Goal: Task Accomplishment & Management: Use online tool/utility

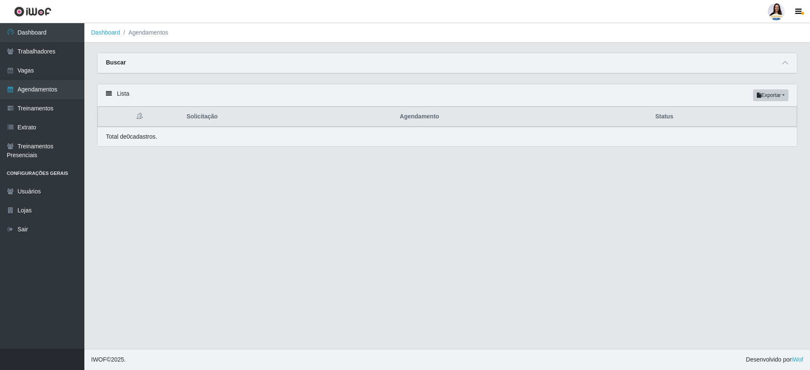
click at [780, 65] on div "Buscar" at bounding box center [446, 63] width 699 height 20
click at [786, 63] on icon at bounding box center [785, 63] width 6 height 6
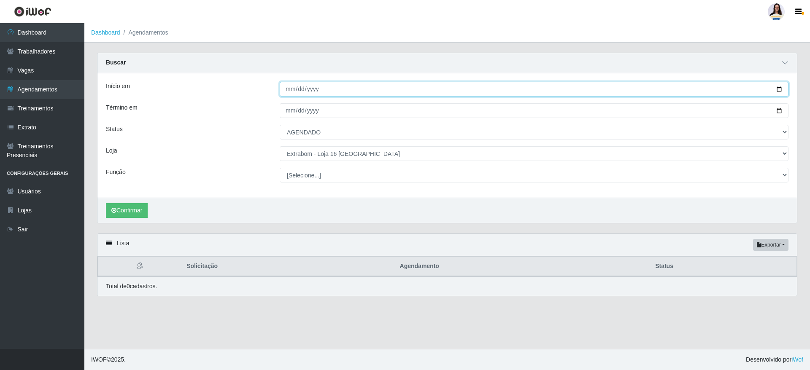
click at [780, 89] on input "[DATE]" at bounding box center [534, 89] width 509 height 15
type input "[DATE]"
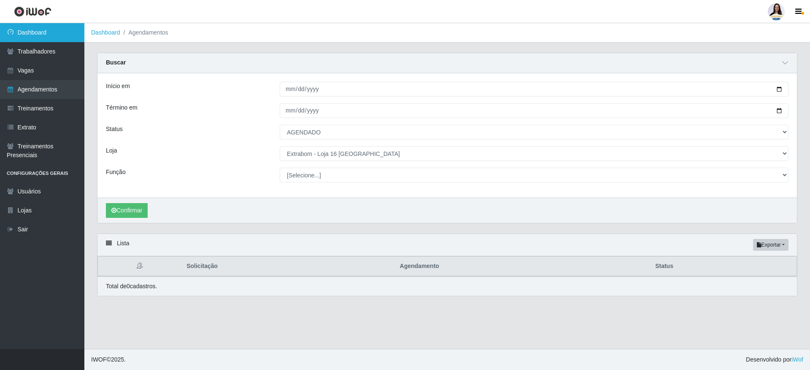
click at [56, 38] on link "Dashboard" at bounding box center [42, 32] width 84 height 19
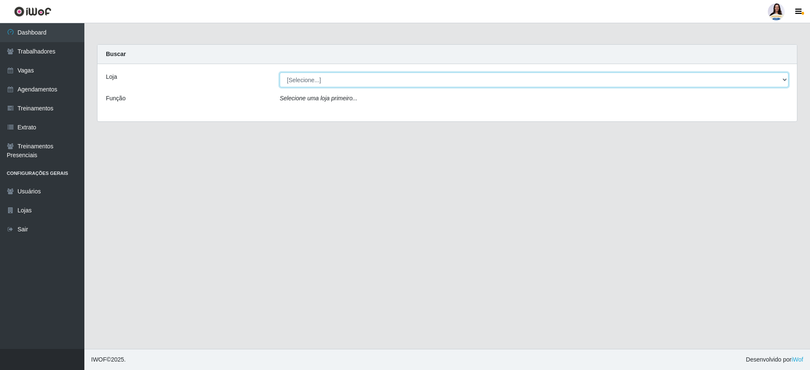
drag, startPoint x: 406, startPoint y: 77, endPoint x: 395, endPoint y: 79, distance: 11.2
click at [395, 79] on select "[Selecione...] Atacado Vem - [GEOGRAPHIC_DATA] 30 Laranjeiras Velha Atacado Vem…" at bounding box center [534, 80] width 509 height 15
click at [280, 73] on select "[Selecione...] Atacado Vem - [GEOGRAPHIC_DATA] 30 Laranjeiras Velha Atacado Vem…" at bounding box center [534, 80] width 509 height 15
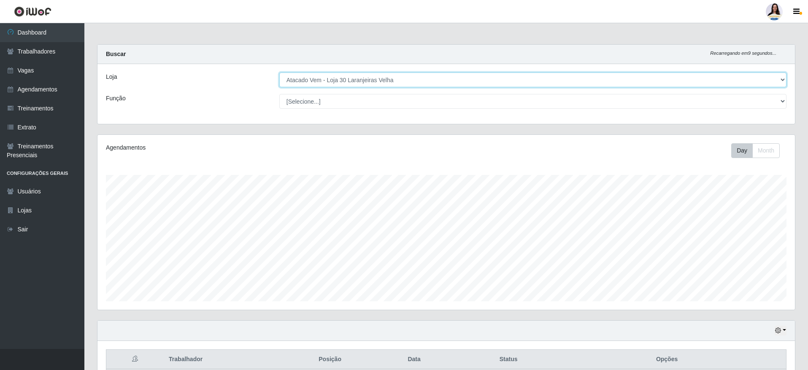
click at [377, 78] on select "[Selecione...] Atacado Vem - [GEOGRAPHIC_DATA] 30 Laranjeiras Velha Atacado Vem…" at bounding box center [532, 80] width 507 height 15
click at [279, 73] on select "[Selecione...] Atacado Vem - [GEOGRAPHIC_DATA] 30 Laranjeiras Velha Atacado Vem…" at bounding box center [532, 80] width 507 height 15
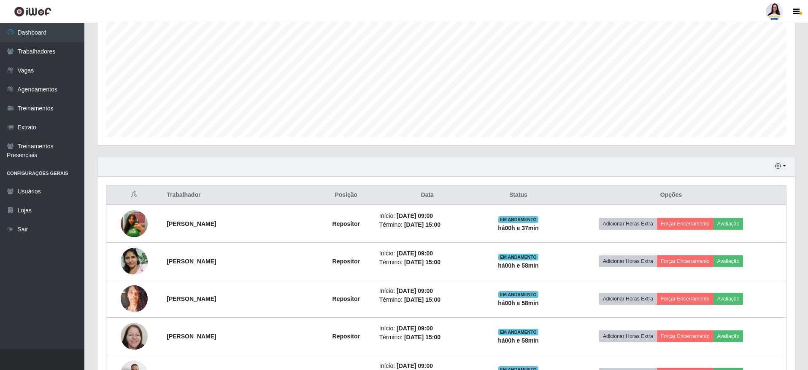
scroll to position [49, 0]
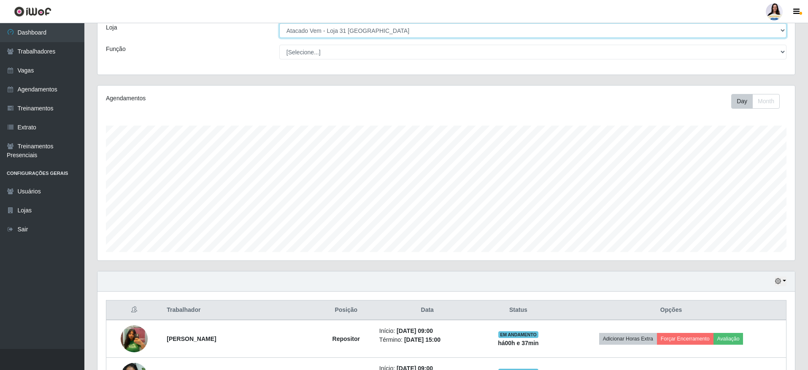
click at [395, 35] on select "[Selecione...] Atacado Vem - [GEOGRAPHIC_DATA] 30 Laranjeiras Velha Atacado Vem…" at bounding box center [532, 30] width 507 height 15
click at [279, 35] on select "[Selecione...] Atacado Vem - [GEOGRAPHIC_DATA] 30 Laranjeiras Velha Atacado Vem…" at bounding box center [532, 30] width 507 height 15
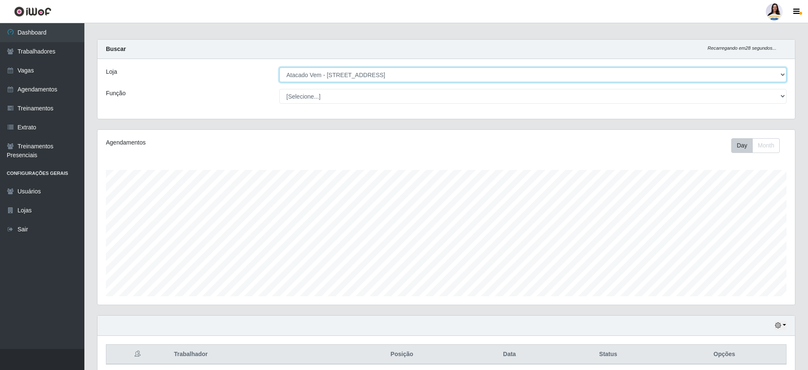
scroll to position [40, 0]
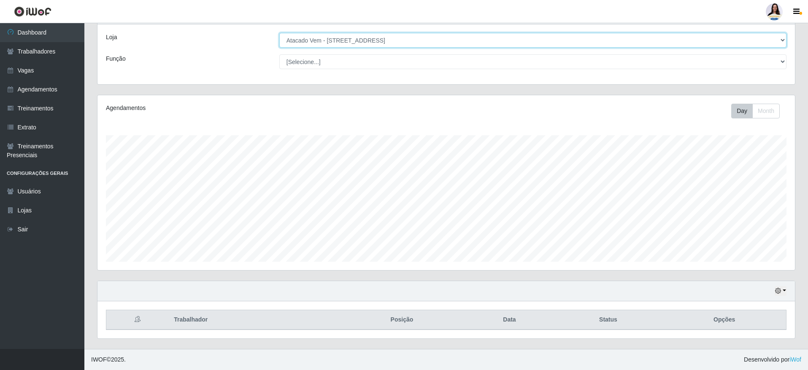
click at [417, 37] on select "[Selecione...] Atacado Vem - [GEOGRAPHIC_DATA] 30 Laranjeiras Velha Atacado Vem…" at bounding box center [532, 40] width 507 height 15
click at [279, 35] on select "[Selecione...] Atacado Vem - [GEOGRAPHIC_DATA] 30 Laranjeiras Velha Atacado Vem…" at bounding box center [532, 40] width 507 height 15
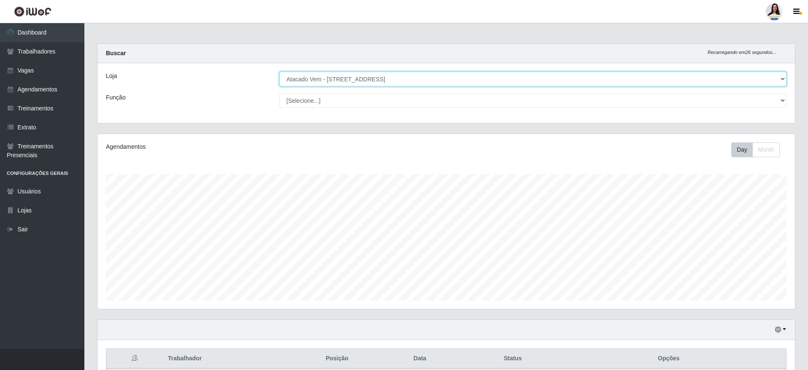
scroll to position [0, 0]
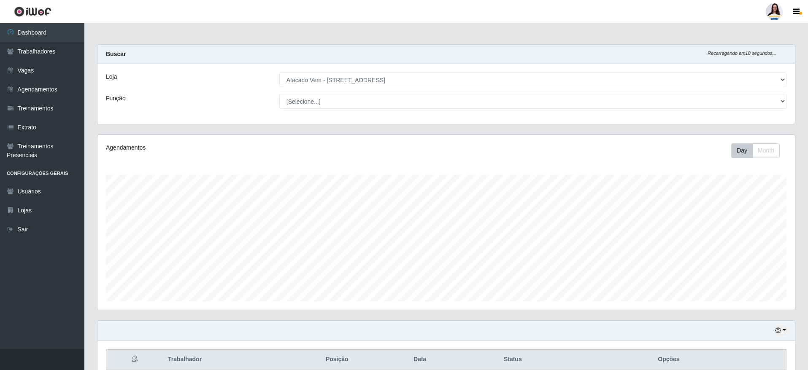
click at [412, 71] on div "Loja [Selecione...] Atacado Vem - [GEOGRAPHIC_DATA] 30 Laranjeiras Velha Atacad…" at bounding box center [445, 94] width 697 height 60
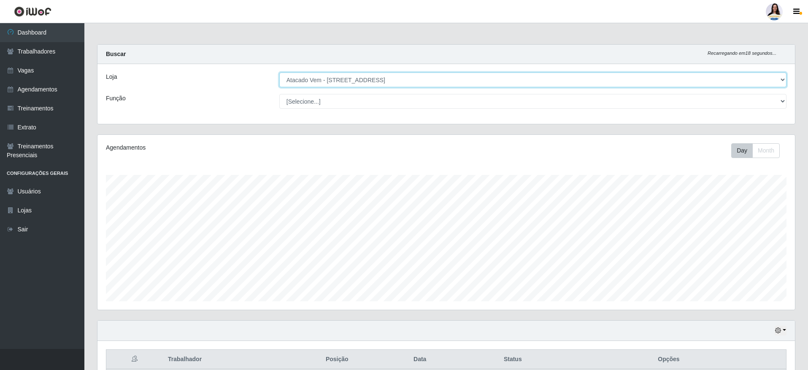
click at [410, 80] on select "[Selecione...] Atacado Vem - [GEOGRAPHIC_DATA] 30 Laranjeiras Velha Atacado Vem…" at bounding box center [532, 80] width 507 height 15
click at [279, 73] on select "[Selecione...] Atacado Vem - [GEOGRAPHIC_DATA] 30 Laranjeiras Velha Atacado Vem…" at bounding box center [532, 80] width 507 height 15
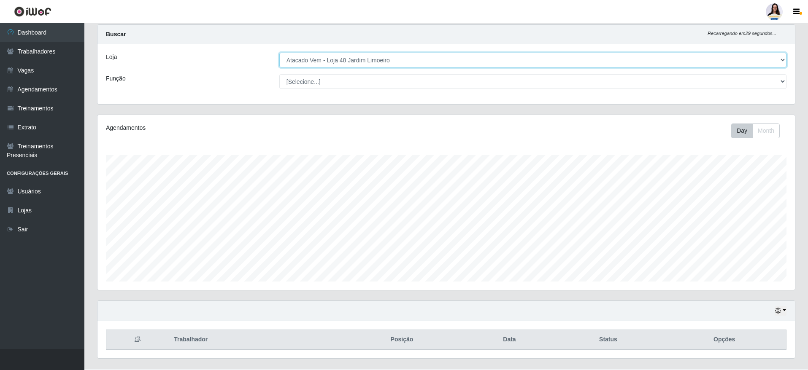
scroll to position [40, 0]
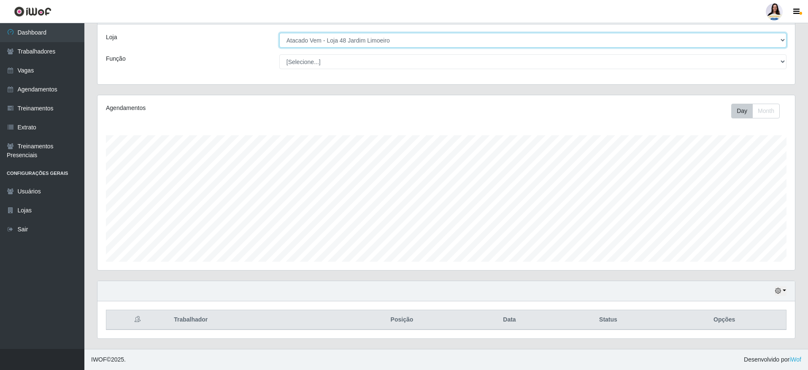
click at [385, 37] on select "[Selecione...] Atacado Vem - [GEOGRAPHIC_DATA] 30 Laranjeiras Velha Atacado Vem…" at bounding box center [532, 40] width 507 height 15
click at [279, 35] on select "[Selecione...] Atacado Vem - [GEOGRAPHIC_DATA] 30 Laranjeiras Velha Atacado Vem…" at bounding box center [532, 40] width 507 height 15
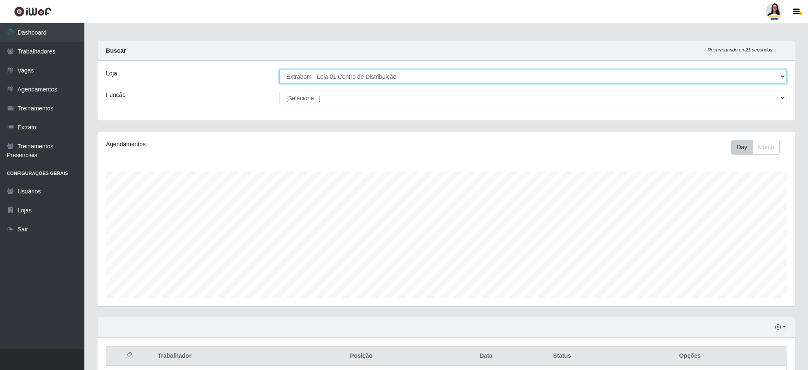
scroll to position [0, 0]
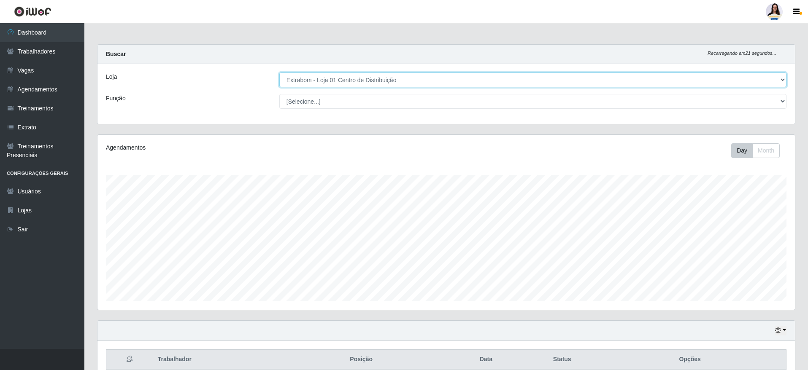
click at [400, 78] on select "[Selecione...] Atacado Vem - [GEOGRAPHIC_DATA] 30 Laranjeiras Velha Atacado Vem…" at bounding box center [532, 80] width 507 height 15
click at [392, 79] on select "[Selecione...] Atacado Vem - [GEOGRAPHIC_DATA] 30 Laranjeiras Velha Atacado Vem…" at bounding box center [532, 80] width 507 height 15
click at [279, 73] on select "[Selecione...] Atacado Vem - [GEOGRAPHIC_DATA] 30 Laranjeiras Velha Atacado Vem…" at bounding box center [532, 80] width 507 height 15
click at [393, 81] on select "[Selecione...] Atacado Vem - [GEOGRAPHIC_DATA] 30 Laranjeiras Velha Atacado Vem…" at bounding box center [532, 80] width 507 height 15
click at [393, 82] on select "[Selecione...] Atacado Vem - [GEOGRAPHIC_DATA] 30 Laranjeiras Velha Atacado Vem…" at bounding box center [532, 80] width 507 height 15
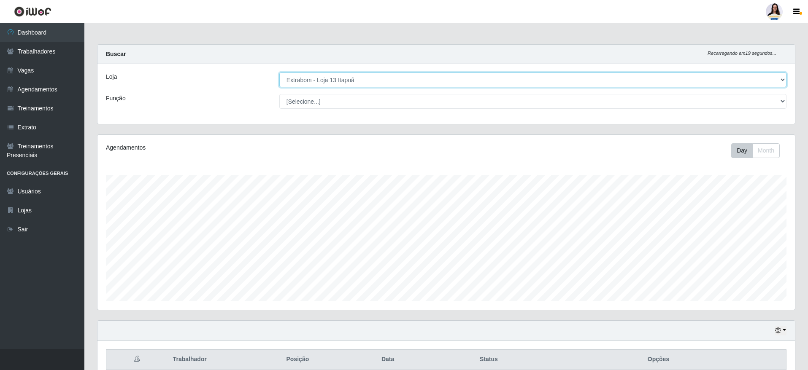
click at [279, 73] on select "[Selecione...] Atacado Vem - [GEOGRAPHIC_DATA] 30 Laranjeiras Velha Atacado Vem…" at bounding box center [532, 80] width 507 height 15
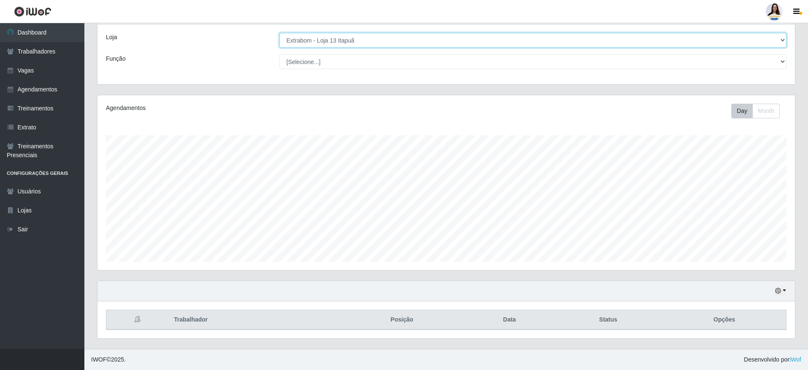
click at [407, 35] on select "[Selecione...] Atacado Vem - [GEOGRAPHIC_DATA] 30 Laranjeiras Velha Atacado Vem…" at bounding box center [532, 40] width 507 height 15
click at [279, 35] on select "[Selecione...] Atacado Vem - [GEOGRAPHIC_DATA] 30 Laranjeiras Velha Atacado Vem…" at bounding box center [532, 40] width 507 height 15
click at [385, 38] on select "[Selecione...] Atacado Vem - [GEOGRAPHIC_DATA] 30 Laranjeiras Velha Atacado Vem…" at bounding box center [532, 40] width 507 height 15
click at [279, 35] on select "[Selecione...] Atacado Vem - [GEOGRAPHIC_DATA] 30 Laranjeiras Velha Atacado Vem…" at bounding box center [532, 40] width 507 height 15
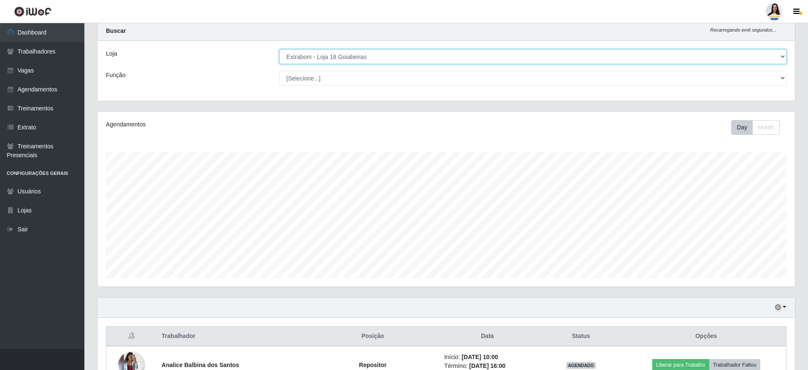
scroll to position [0, 0]
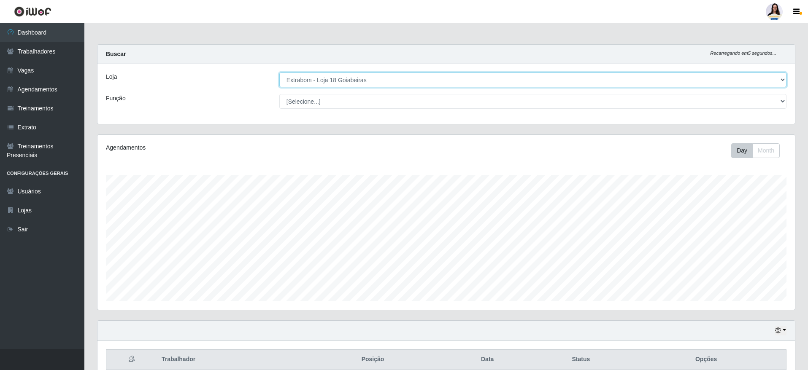
drag, startPoint x: 374, startPoint y: 78, endPoint x: 379, endPoint y: 86, distance: 9.4
click at [375, 78] on select "[Selecione...] Atacado Vem - [GEOGRAPHIC_DATA] 30 Laranjeiras Velha Atacado Vem…" at bounding box center [532, 80] width 507 height 15
click at [279, 73] on select "[Selecione...] Atacado Vem - [GEOGRAPHIC_DATA] 30 Laranjeiras Velha Atacado Vem…" at bounding box center [532, 80] width 507 height 15
click at [416, 80] on select "[Selecione...] Atacado Vem - [GEOGRAPHIC_DATA] 30 Laranjeiras Velha Atacado Vem…" at bounding box center [532, 80] width 507 height 15
click at [279, 73] on select "[Selecione...] Atacado Vem - [GEOGRAPHIC_DATA] 30 Laranjeiras Velha Atacado Vem…" at bounding box center [532, 80] width 507 height 15
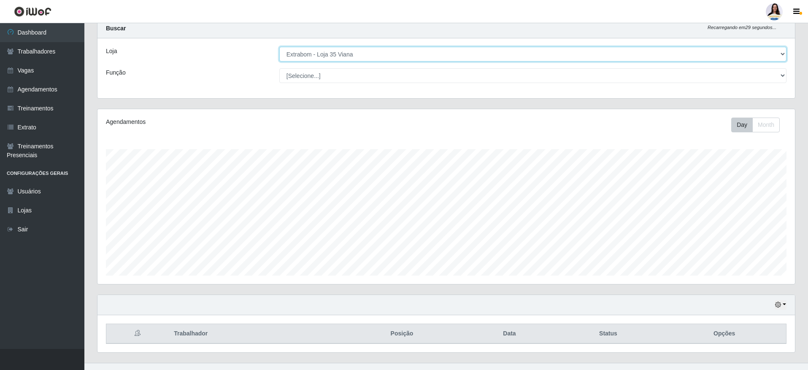
scroll to position [40, 0]
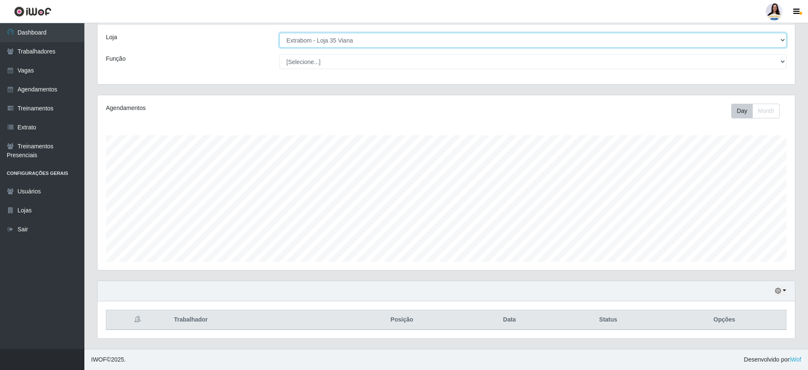
click at [329, 41] on select "[Selecione...] Atacado Vem - [GEOGRAPHIC_DATA] 30 Laranjeiras Velha Atacado Vem…" at bounding box center [532, 40] width 507 height 15
click at [279, 35] on select "[Selecione...] Atacado Vem - [GEOGRAPHIC_DATA] 30 Laranjeiras Velha Atacado Vem…" at bounding box center [532, 40] width 507 height 15
click at [361, 45] on select "[Selecione...] Atacado Vem - [GEOGRAPHIC_DATA] 30 Laranjeiras Velha Atacado Vem…" at bounding box center [532, 40] width 507 height 15
click at [279, 35] on select "[Selecione...] Atacado Vem - [GEOGRAPHIC_DATA] 30 Laranjeiras Velha Atacado Vem…" at bounding box center [532, 40] width 507 height 15
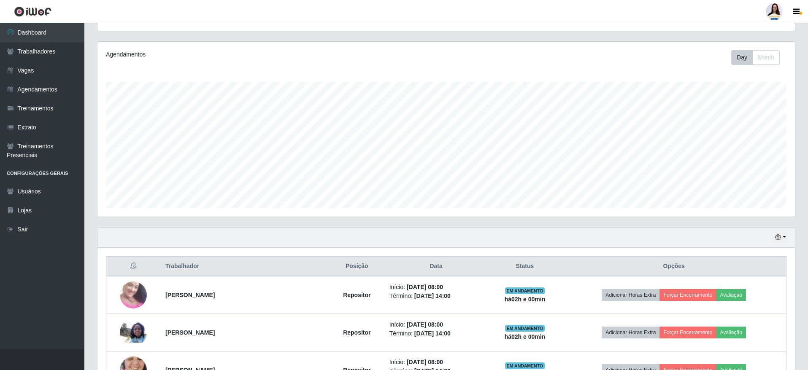
scroll to position [0, 0]
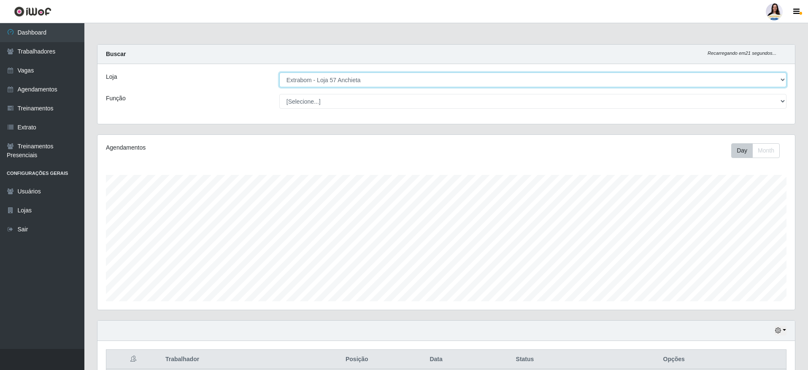
click at [400, 80] on select "[Selecione...] Atacado Vem - [GEOGRAPHIC_DATA] 30 Laranjeiras Velha Atacado Vem…" at bounding box center [532, 80] width 507 height 15
click at [356, 77] on select "[Selecione...] Atacado Vem - [GEOGRAPHIC_DATA] 30 Laranjeiras Velha Atacado Vem…" at bounding box center [532, 80] width 507 height 15
click at [279, 73] on select "[Selecione...] Atacado Vem - [GEOGRAPHIC_DATA] 30 Laranjeiras Velha Atacado Vem…" at bounding box center [532, 80] width 507 height 15
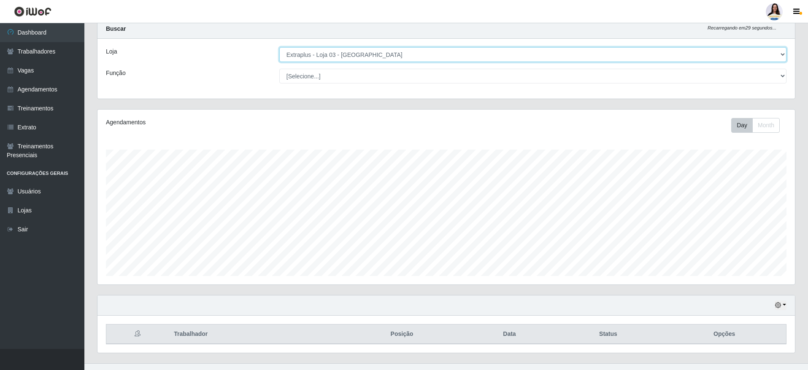
scroll to position [40, 0]
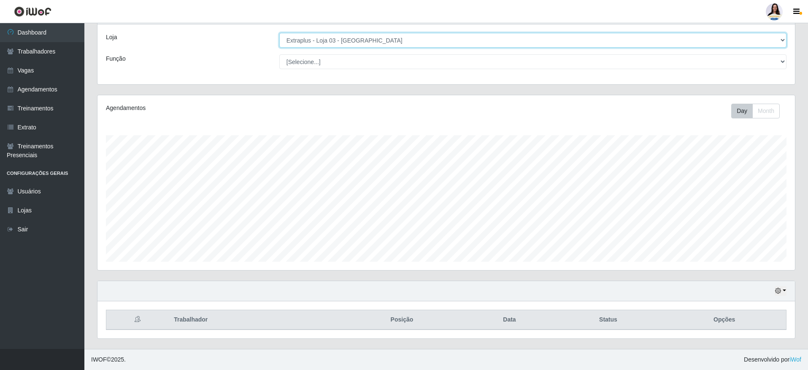
click at [389, 41] on select "[Selecione...] Atacado Vem - [GEOGRAPHIC_DATA] 30 Laranjeiras Velha Atacado Vem…" at bounding box center [532, 40] width 507 height 15
select select "451"
click at [279, 35] on select "[Selecione...] Atacado Vem - [GEOGRAPHIC_DATA] 30 Laranjeiras Velha Atacado Vem…" at bounding box center [532, 40] width 507 height 15
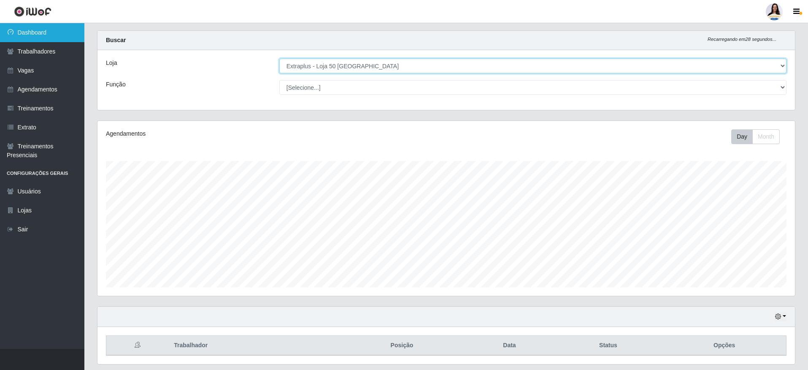
scroll to position [0, 0]
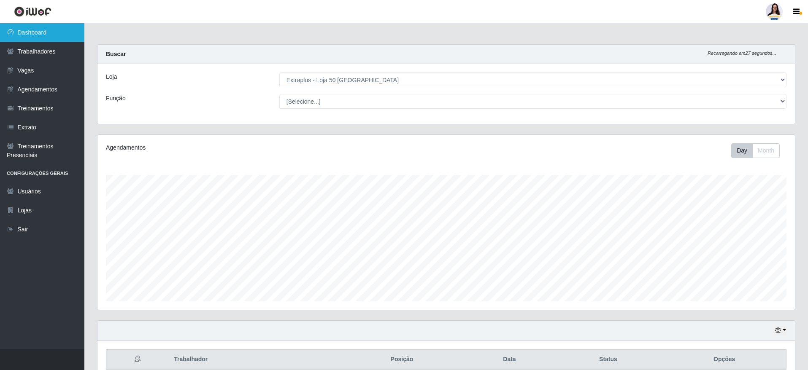
click at [28, 34] on link "Dashboard" at bounding box center [42, 32] width 84 height 19
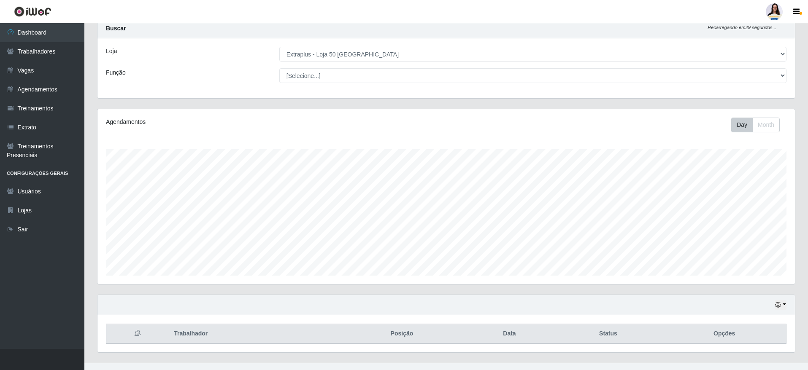
scroll to position [40, 0]
